Goal: Find specific page/section: Find specific page/section

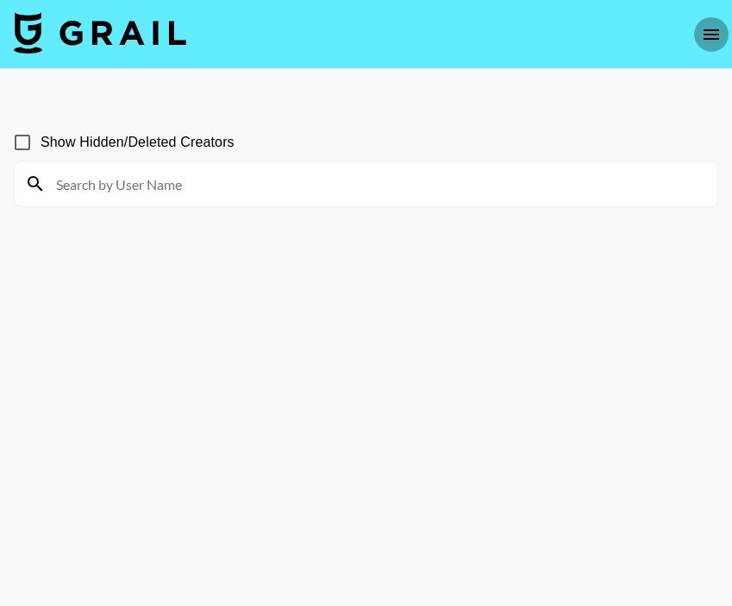
click at [706, 34] on icon "open drawer" at bounding box center [712, 34] width 16 height 10
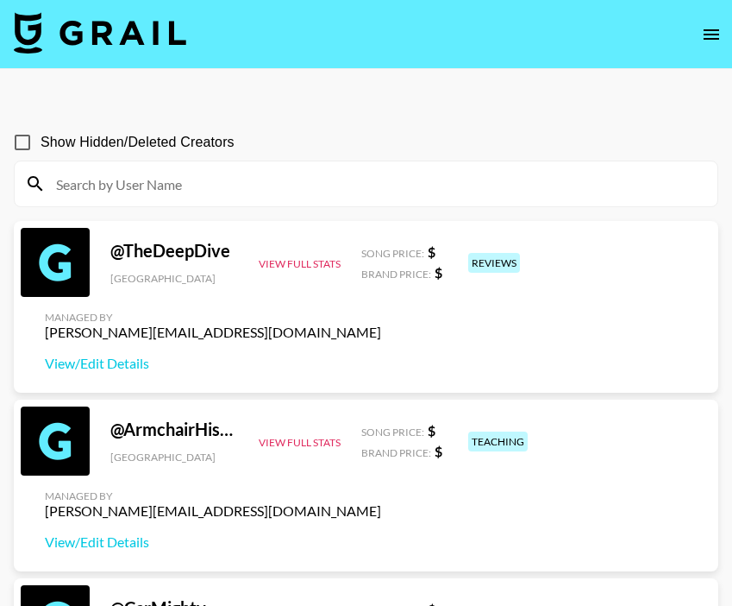
click at [712, 28] on icon "open drawer" at bounding box center [711, 34] width 21 height 21
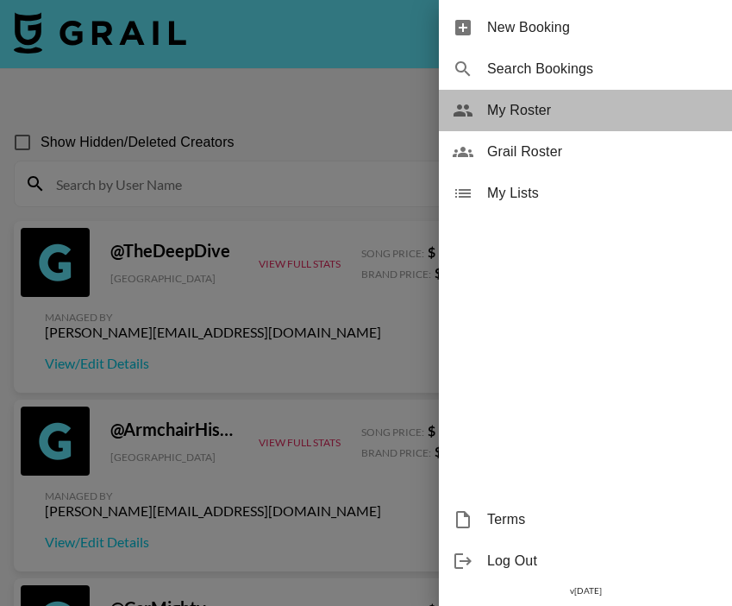
click at [549, 116] on span "My Roster" at bounding box center [602, 110] width 231 height 21
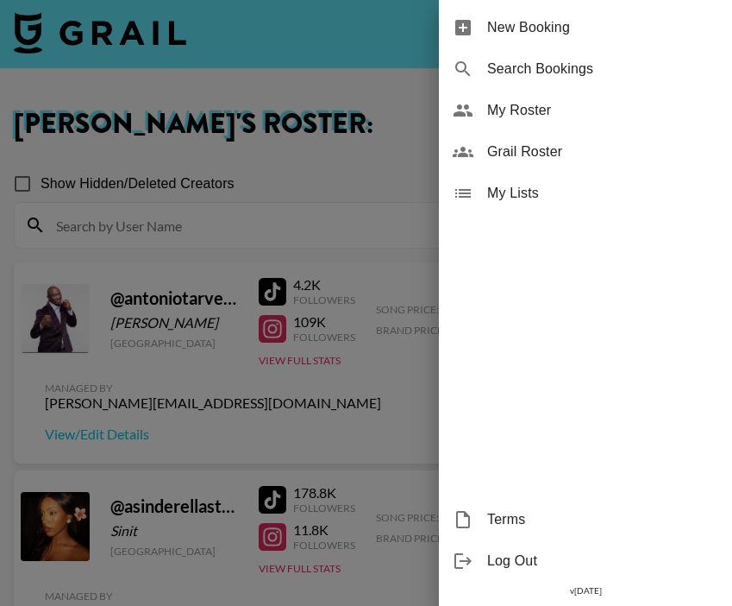
click at [268, 365] on div at bounding box center [366, 303] width 732 height 606
